Goal: Transaction & Acquisition: Subscribe to service/newsletter

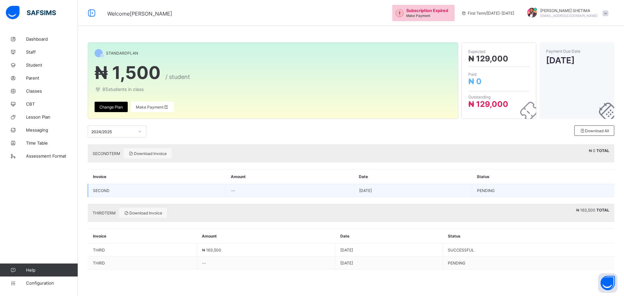
click at [502, 190] on td "PENDING" at bounding box center [543, 190] width 142 height 13
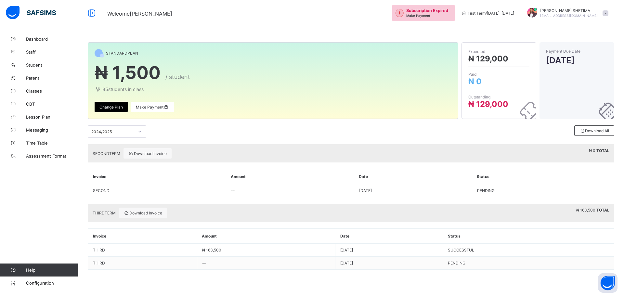
click at [149, 110] on div "Make Payment" at bounding box center [152, 107] width 43 height 10
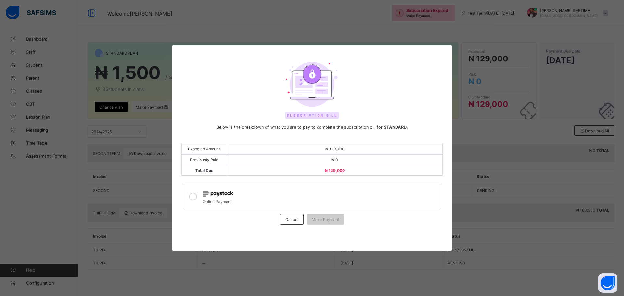
click at [190, 197] on icon at bounding box center [193, 197] width 8 height 8
click at [332, 221] on span "Make Payment" at bounding box center [326, 219] width 28 height 5
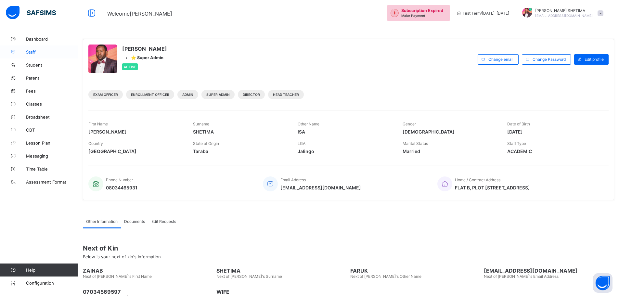
click at [33, 51] on span "Staff" at bounding box center [52, 51] width 52 height 5
